Goal: Register for event/course

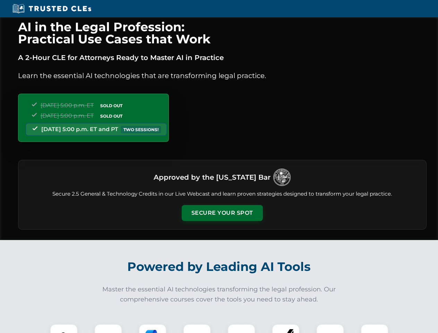
click at [222, 213] on button "Secure Your Spot" at bounding box center [222, 213] width 81 height 16
click at [64, 328] on img at bounding box center [64, 338] width 20 height 20
click at [108, 328] on div at bounding box center [108, 338] width 28 height 28
